Goal: Check status: Check status

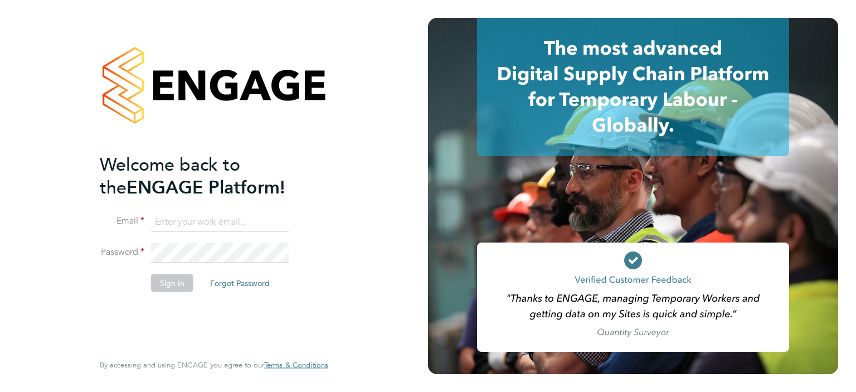
type input "chris.watson@vgcgroup.co.uk"
click at [175, 283] on button "Sign In" at bounding box center [172, 283] width 42 height 18
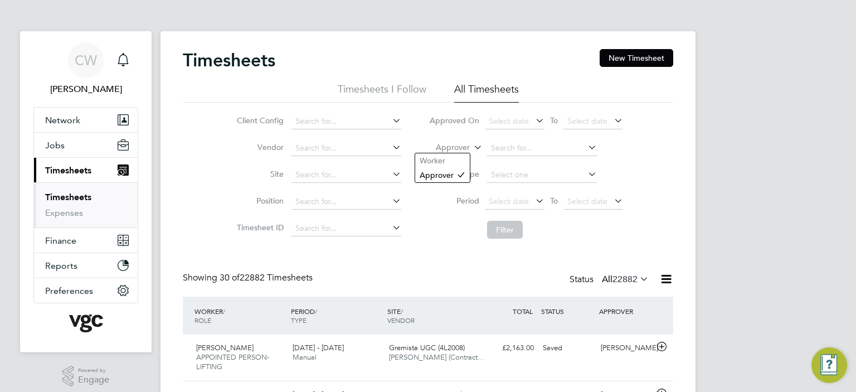
click at [467, 151] on label "Approver" at bounding box center [445, 147] width 50 height 11
click at [448, 161] on li "Worker" at bounding box center [442, 160] width 55 height 14
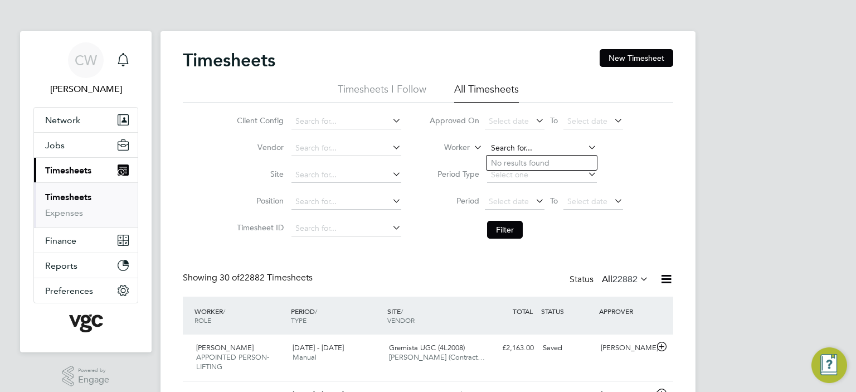
click at [505, 151] on input at bounding box center [542, 149] width 110 height 16
click at [512, 220] on li "[PERSON_NAME]" at bounding box center [556, 223] width 138 height 15
type input "[PERSON_NAME]"
click at [506, 225] on button "Filter" at bounding box center [505, 230] width 36 height 18
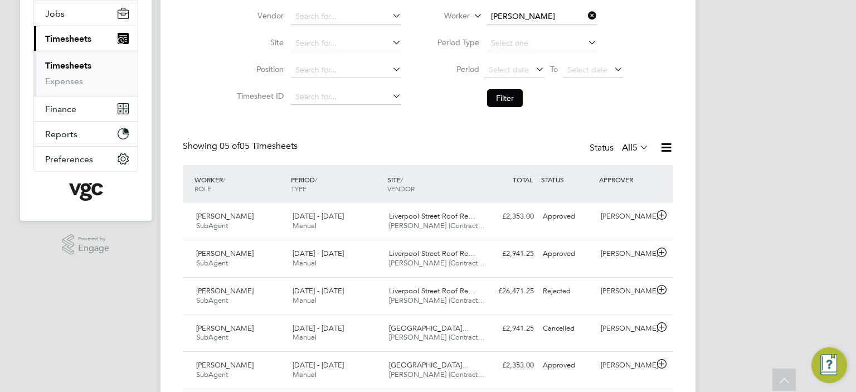
click at [772, 156] on div "CW [PERSON_NAME] Notifications Applications: Network Team Members Businesses Si…" at bounding box center [428, 148] width 856 height 561
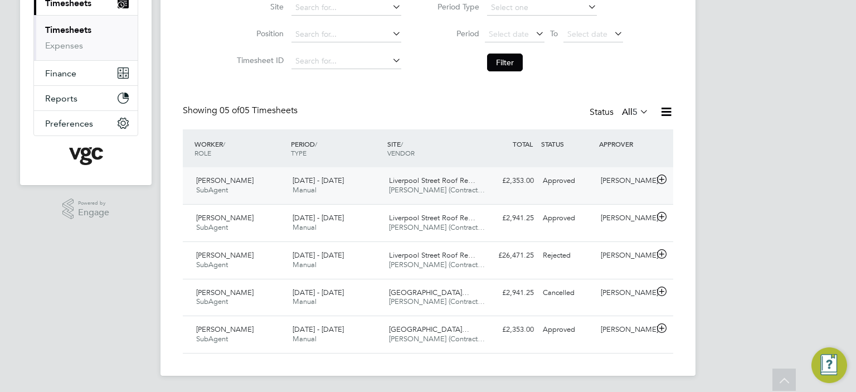
click at [661, 178] on icon at bounding box center [662, 179] width 14 height 9
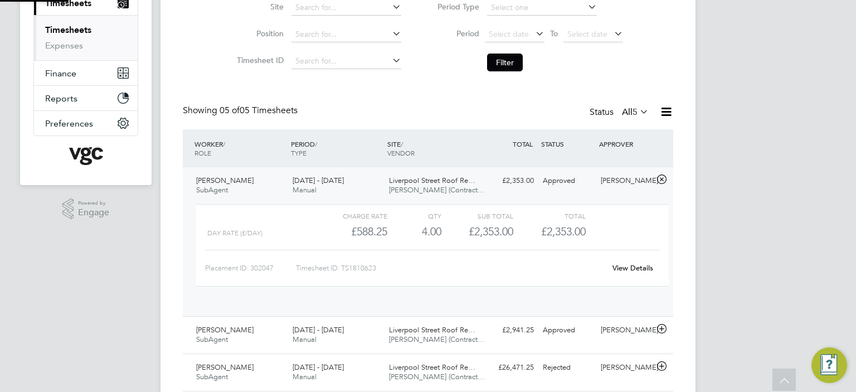
scroll to position [18, 108]
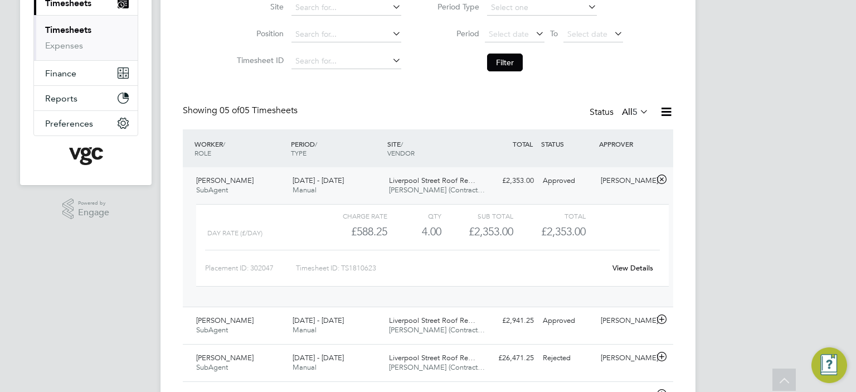
click at [661, 178] on icon at bounding box center [662, 179] width 14 height 9
